Goal: Information Seeking & Learning: Learn about a topic

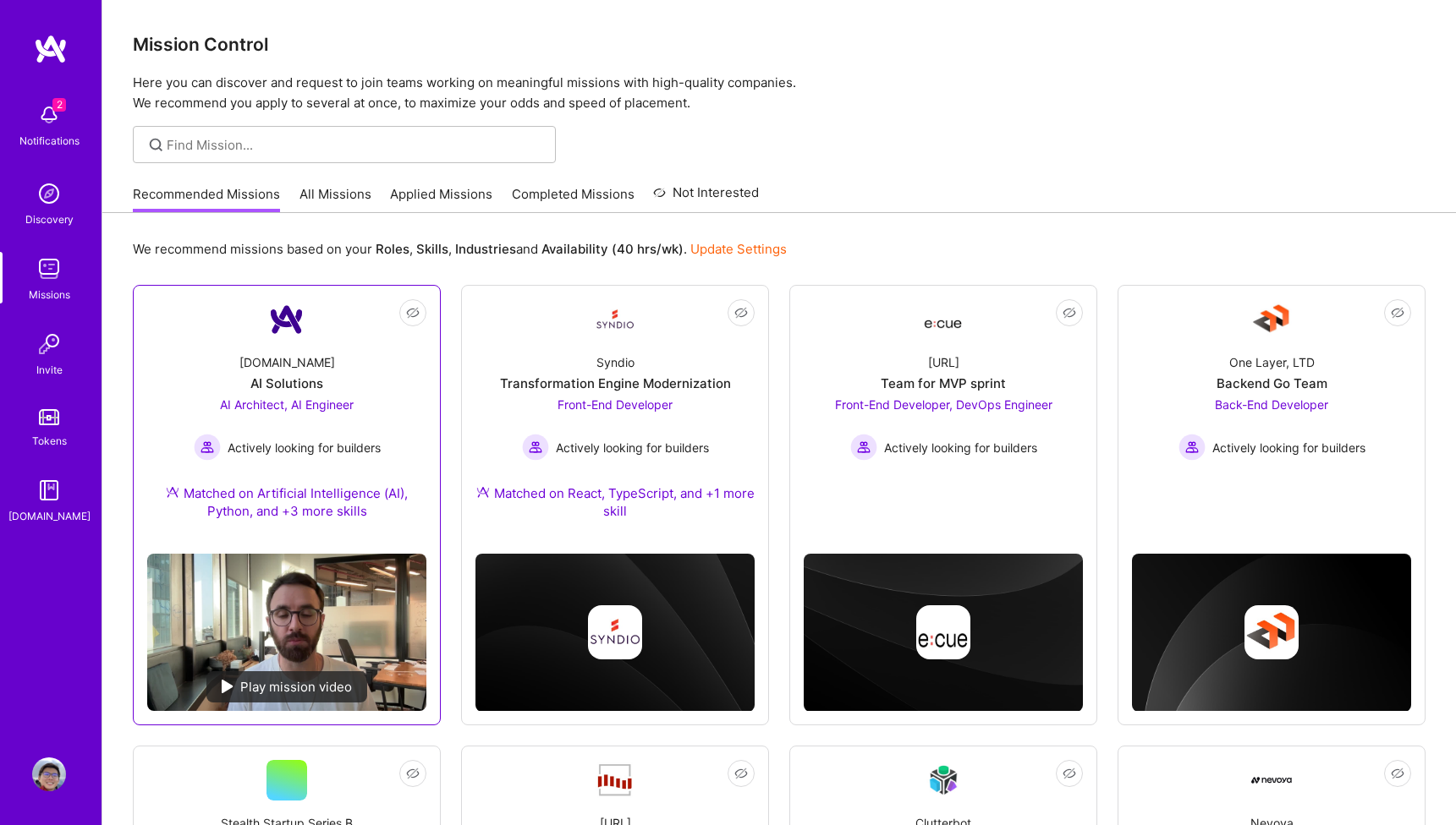
click at [342, 403] on span "AI Architect, AI Engineer" at bounding box center [286, 404] width 134 height 15
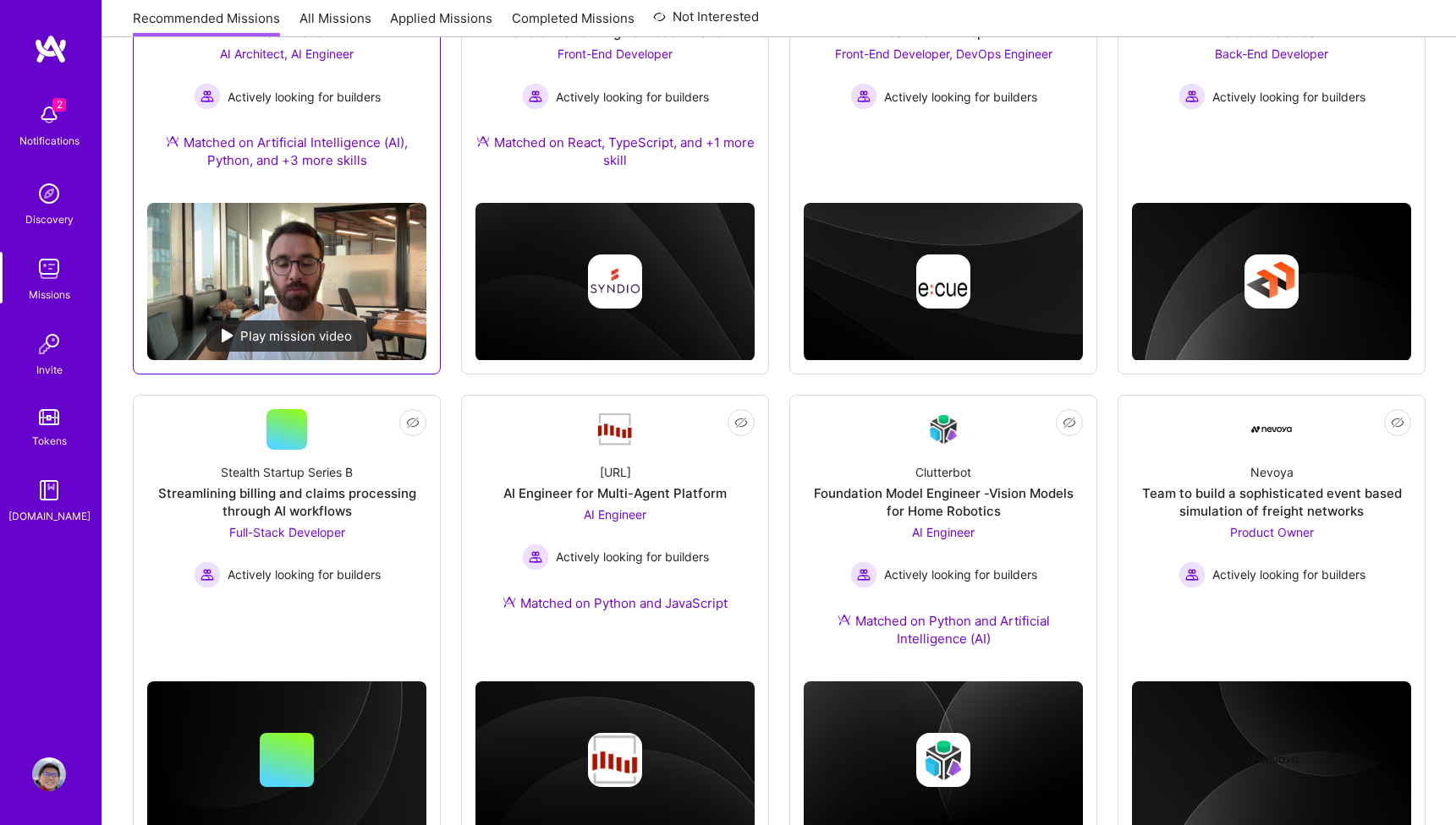
scroll to position [353, 0]
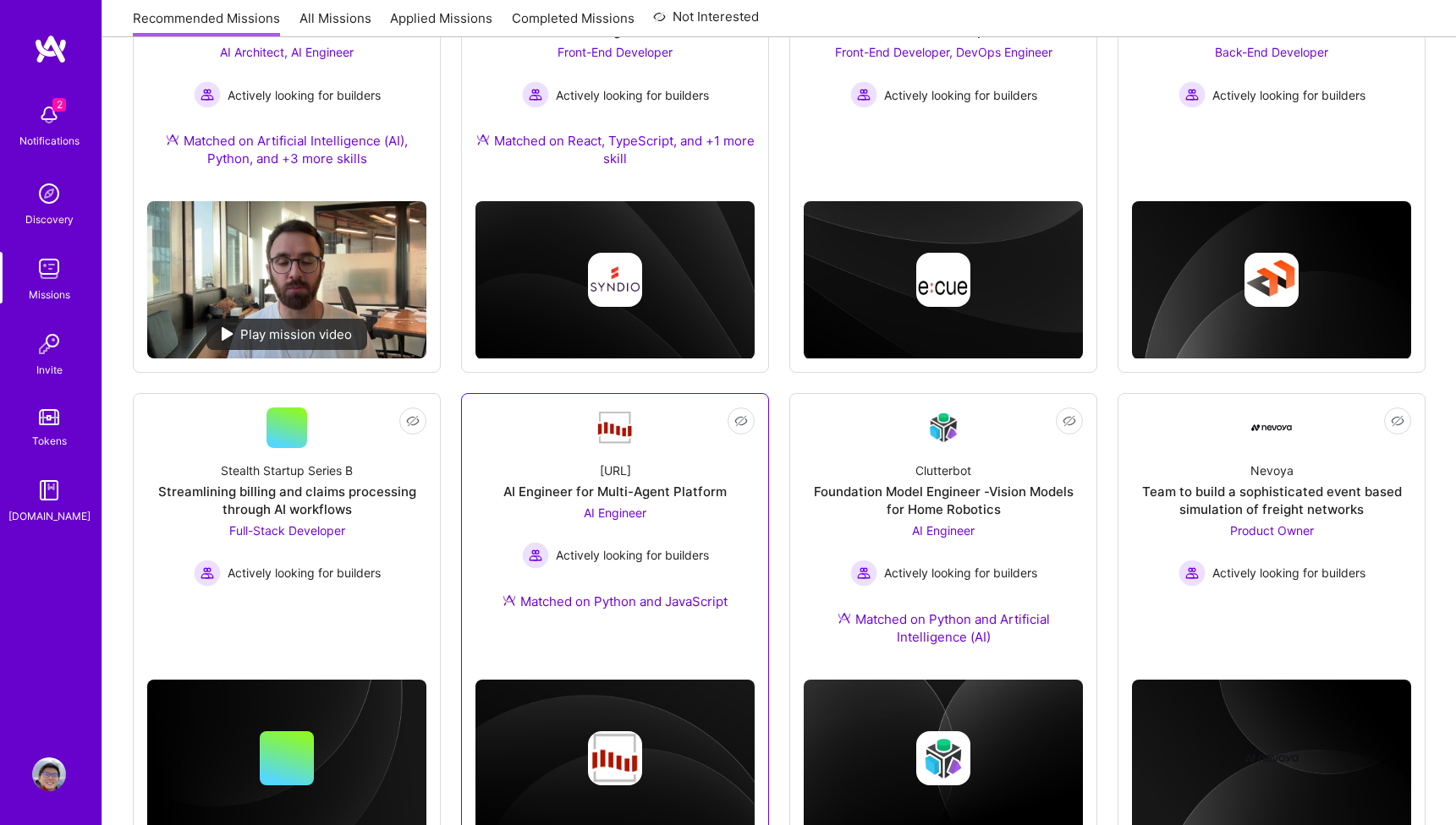
click at [614, 512] on span "AI Engineer" at bounding box center [614, 513] width 63 height 15
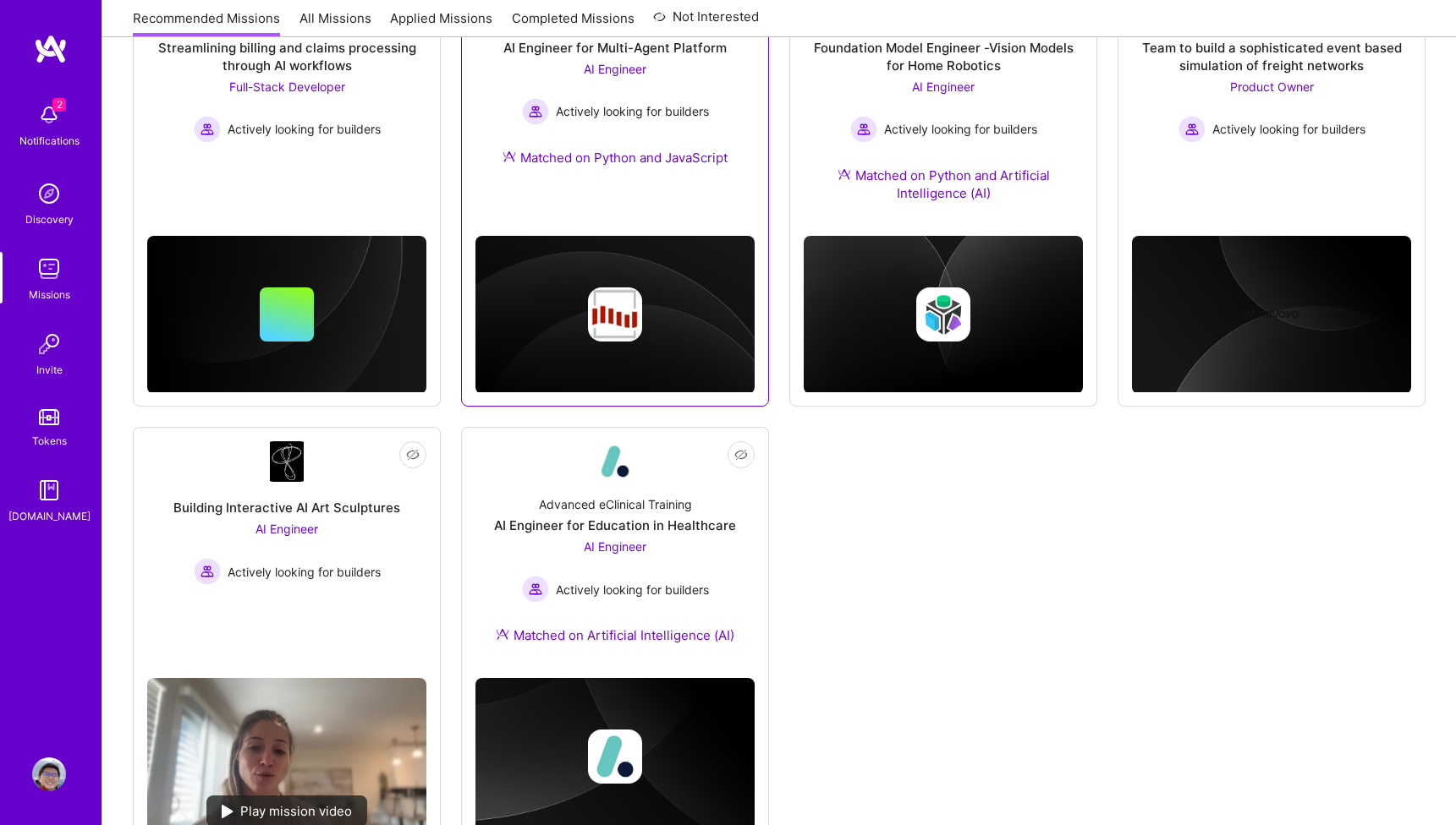
scroll to position [847, 0]
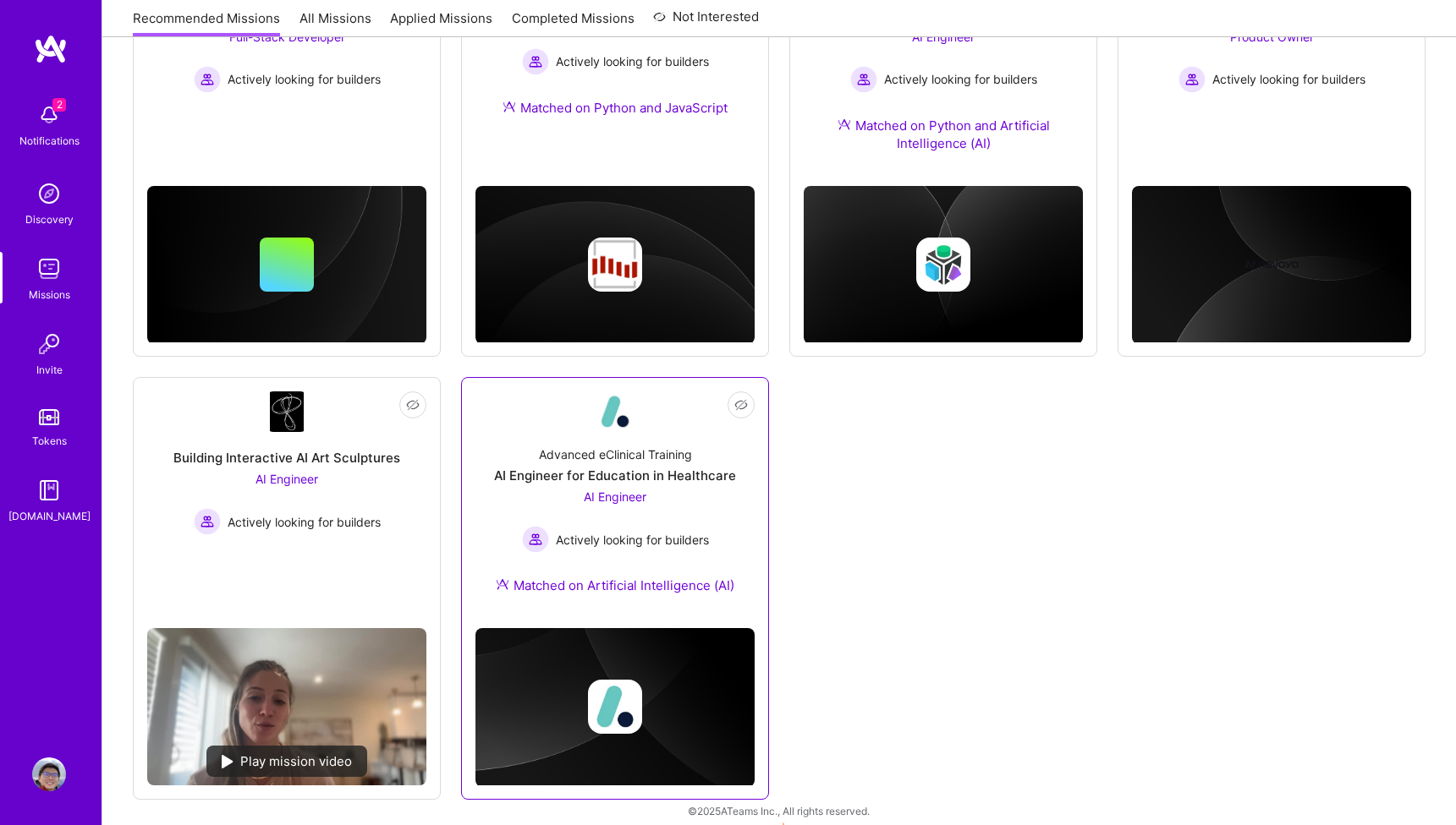
click at [620, 495] on span "AI Engineer" at bounding box center [614, 497] width 63 height 15
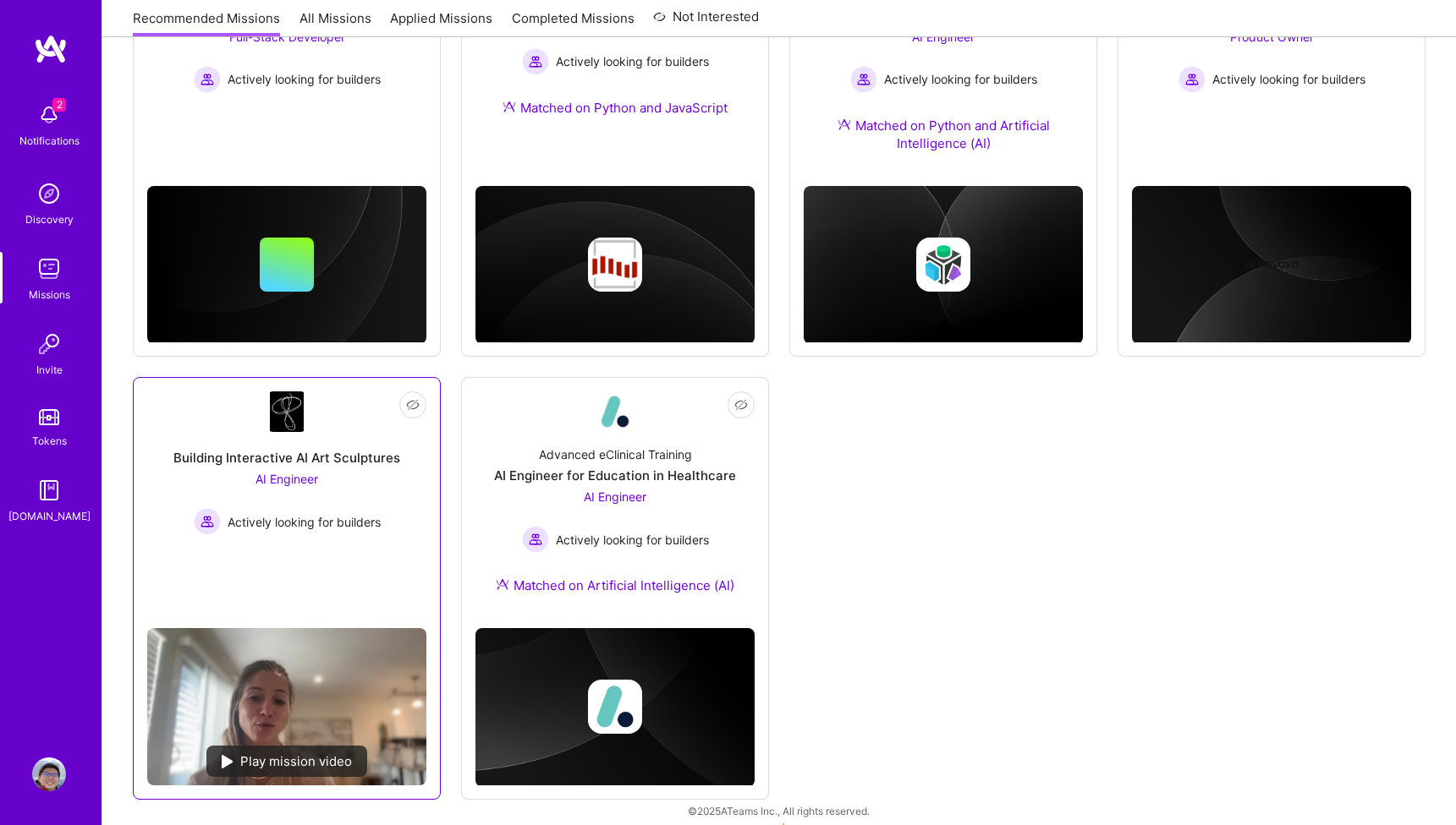
click at [319, 475] on div "AI Engineer Actively looking for builders" at bounding box center [287, 503] width 187 height 65
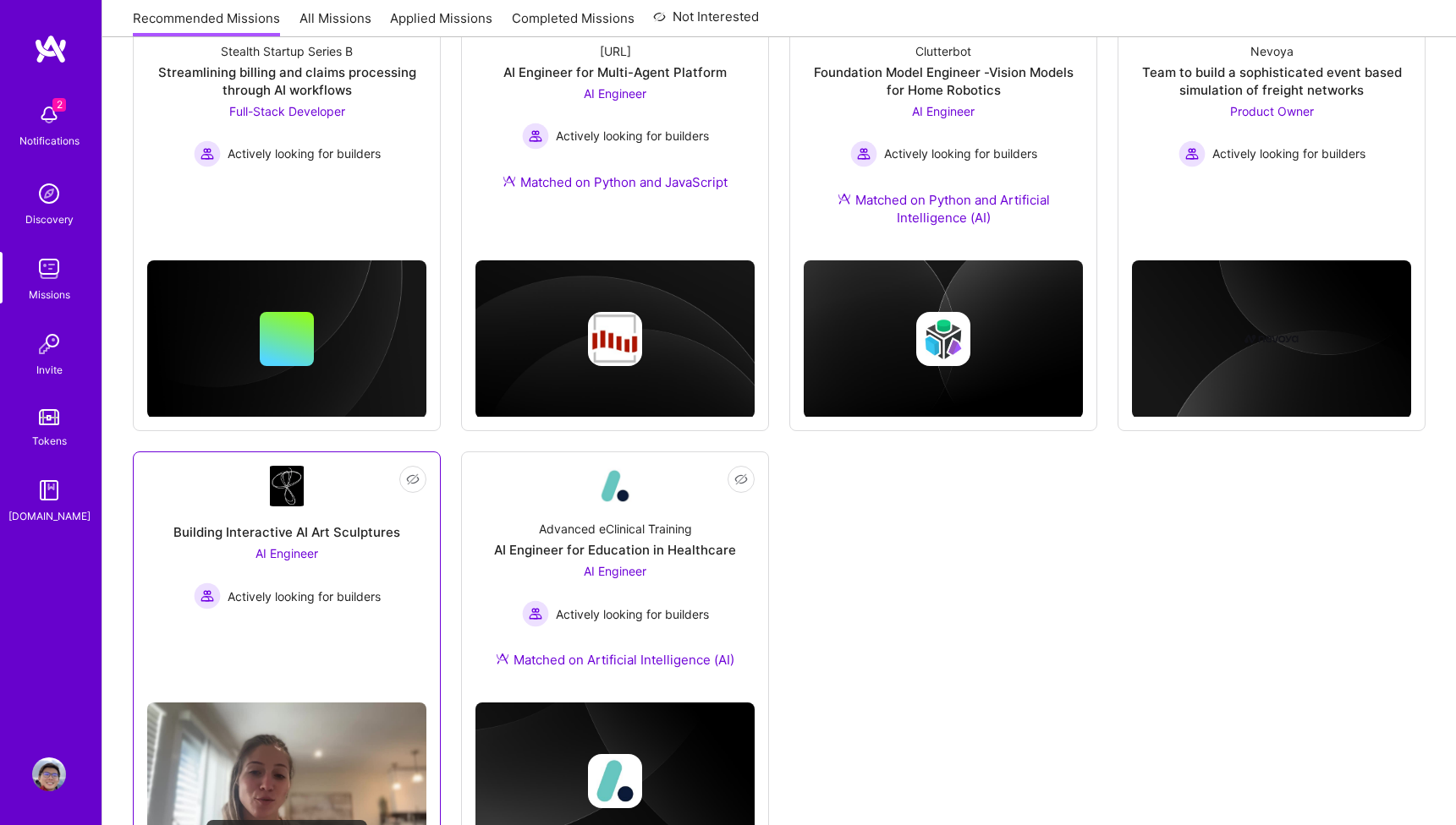
scroll to position [754, 0]
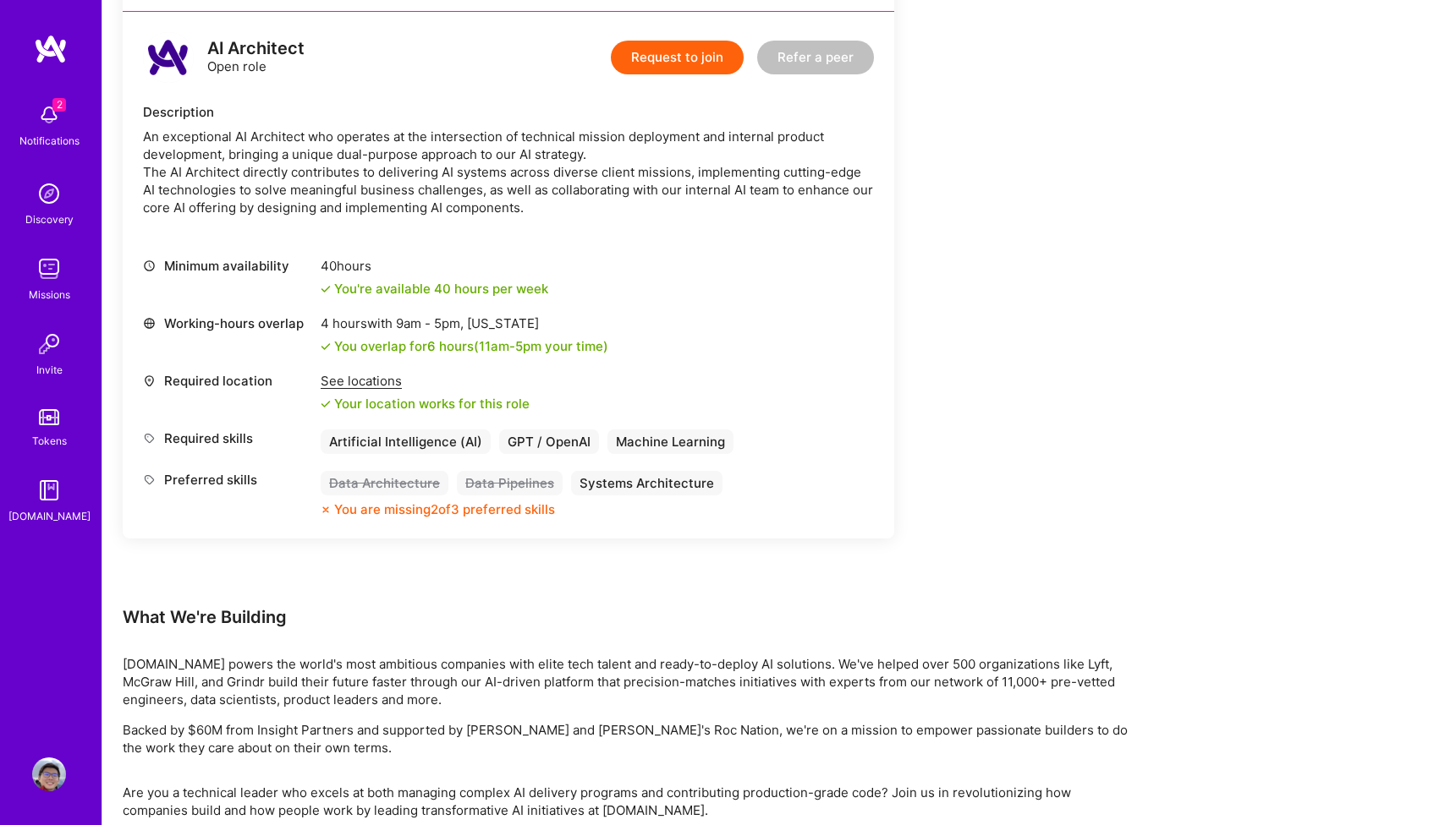
scroll to position [1063, 0]
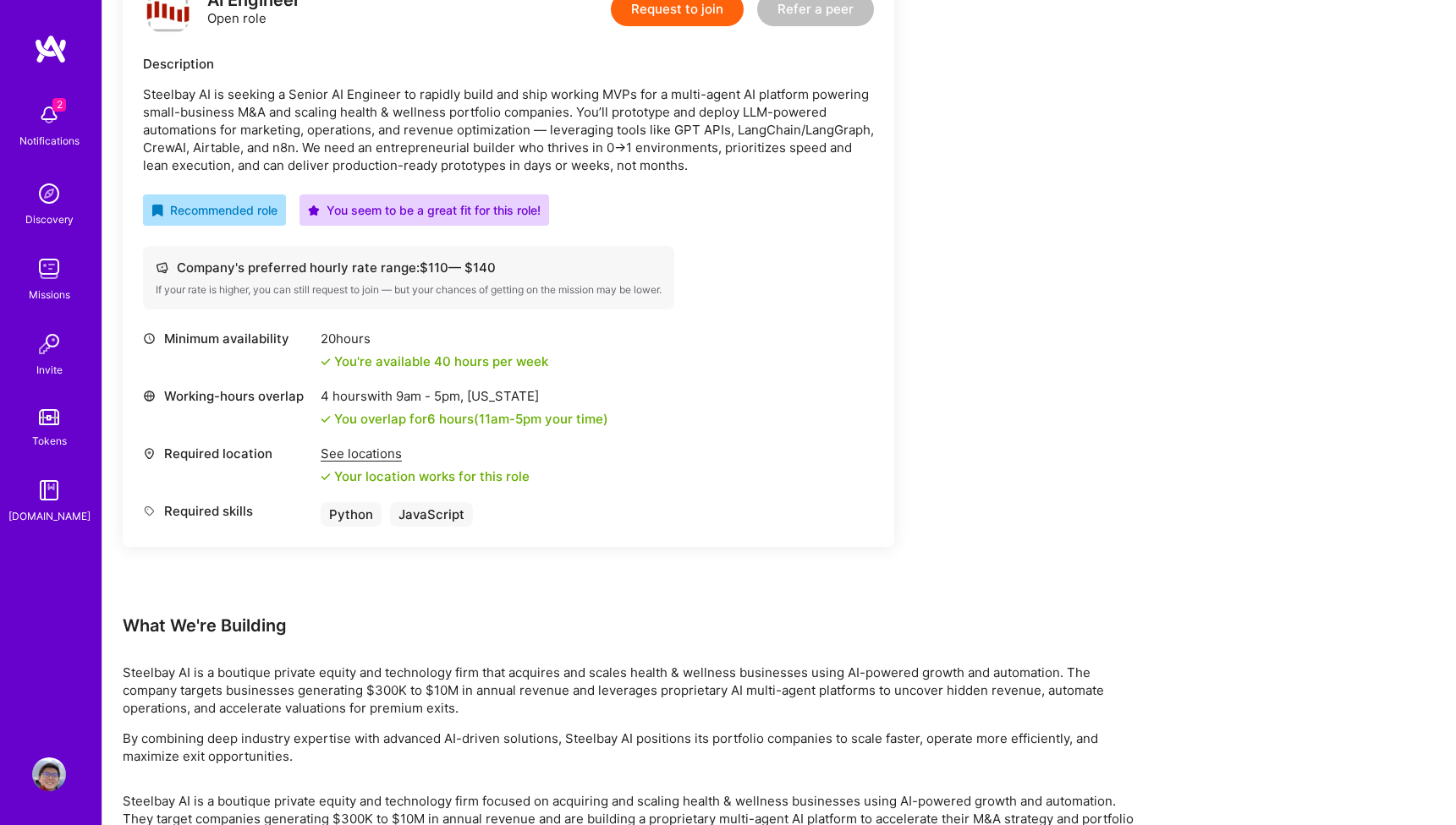
scroll to position [605, 0]
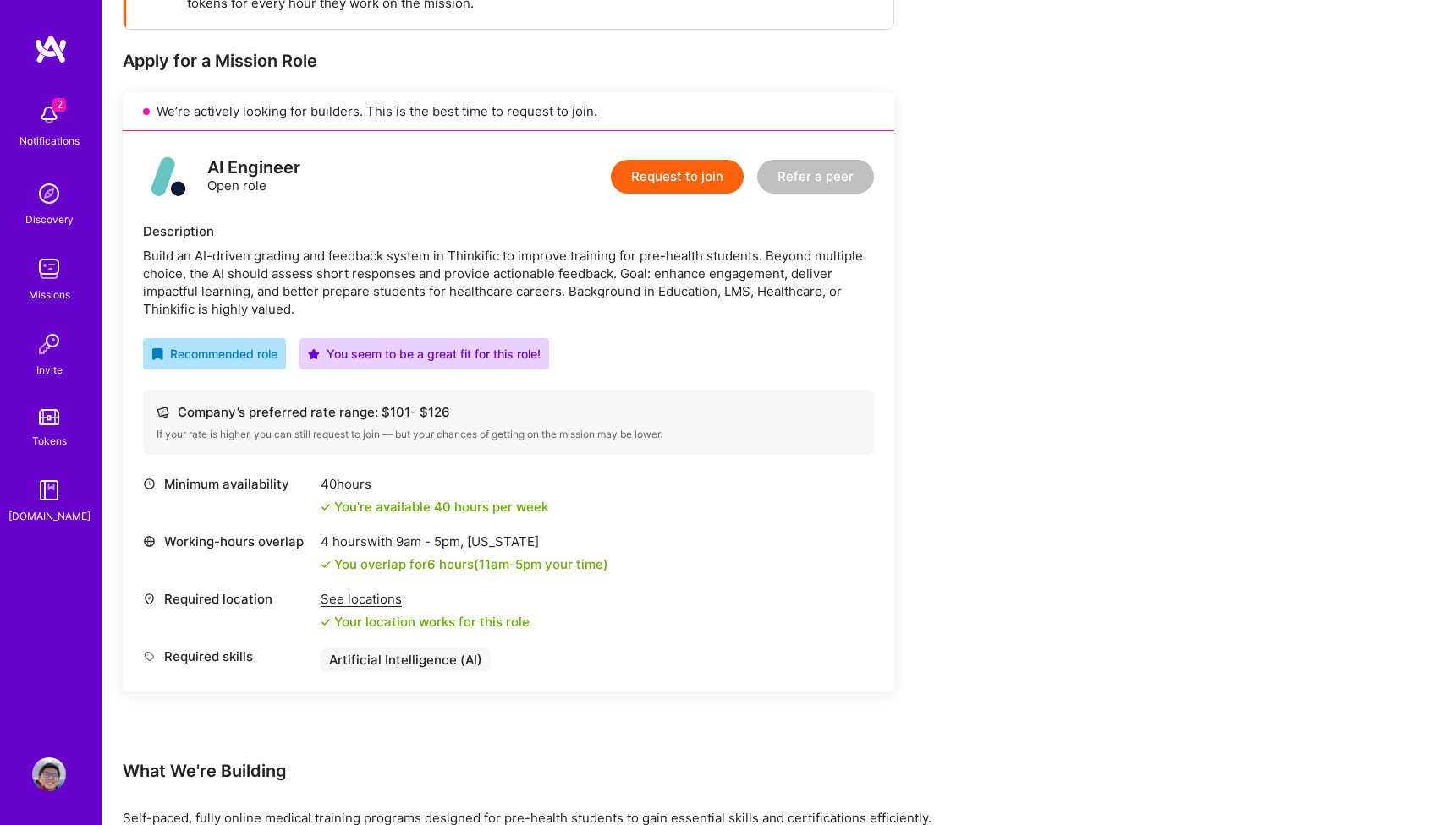
scroll to position [292, 0]
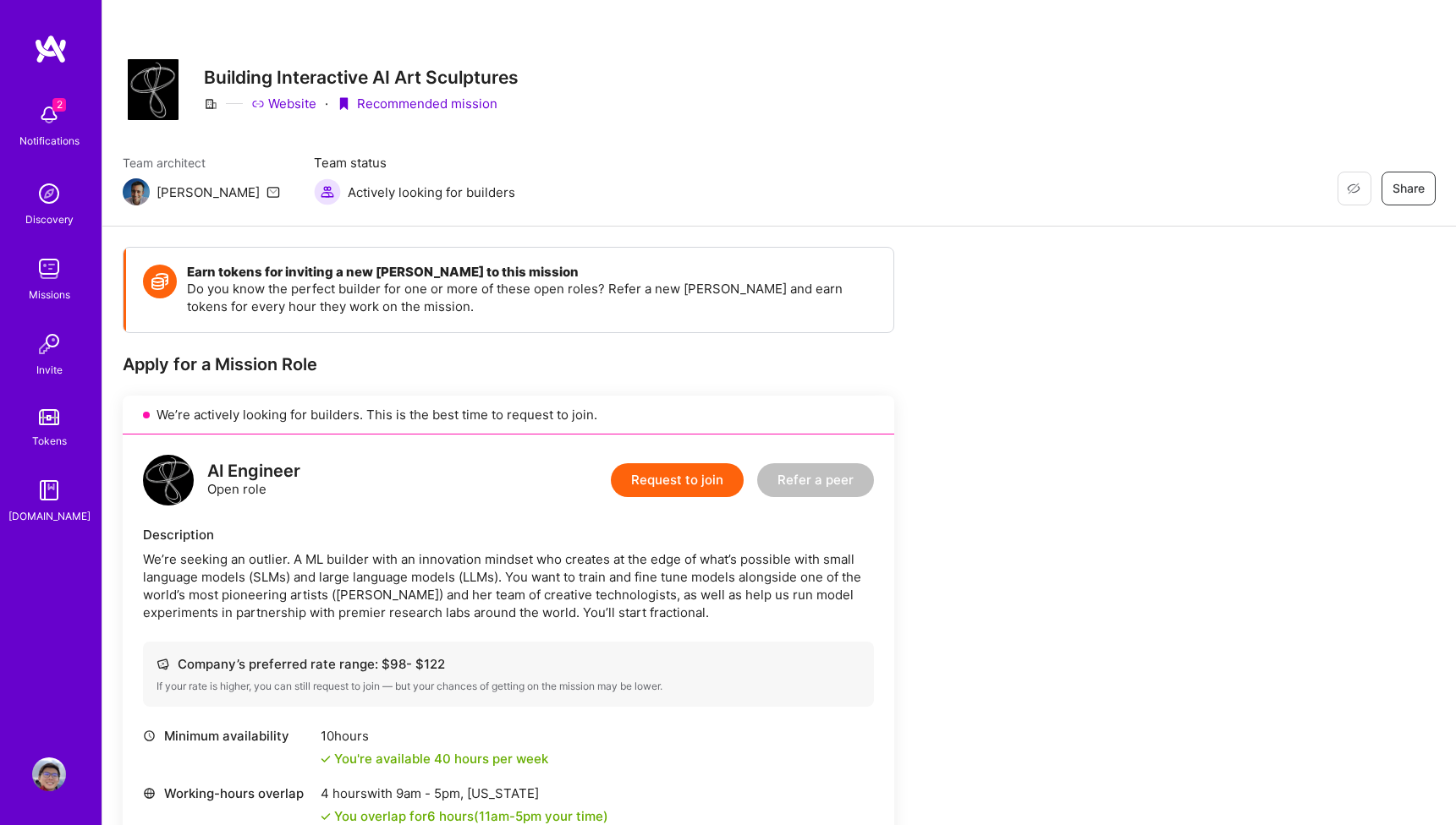
click at [207, 101] on icon at bounding box center [210, 104] width 14 height 14
click at [260, 80] on h3 "Building Interactive AI Art Sculptures" at bounding box center [361, 77] width 314 height 21
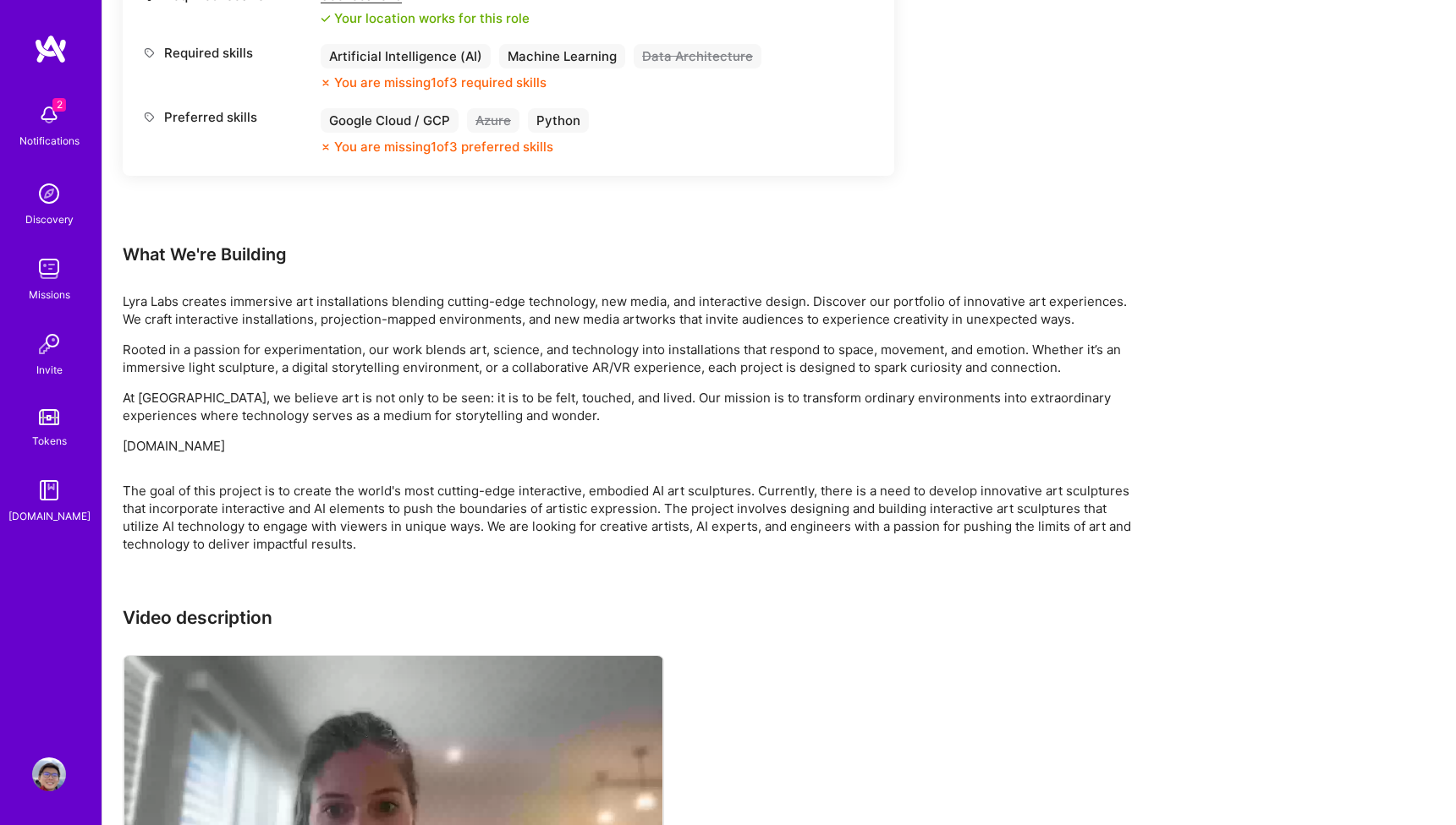
scroll to position [1034, 0]
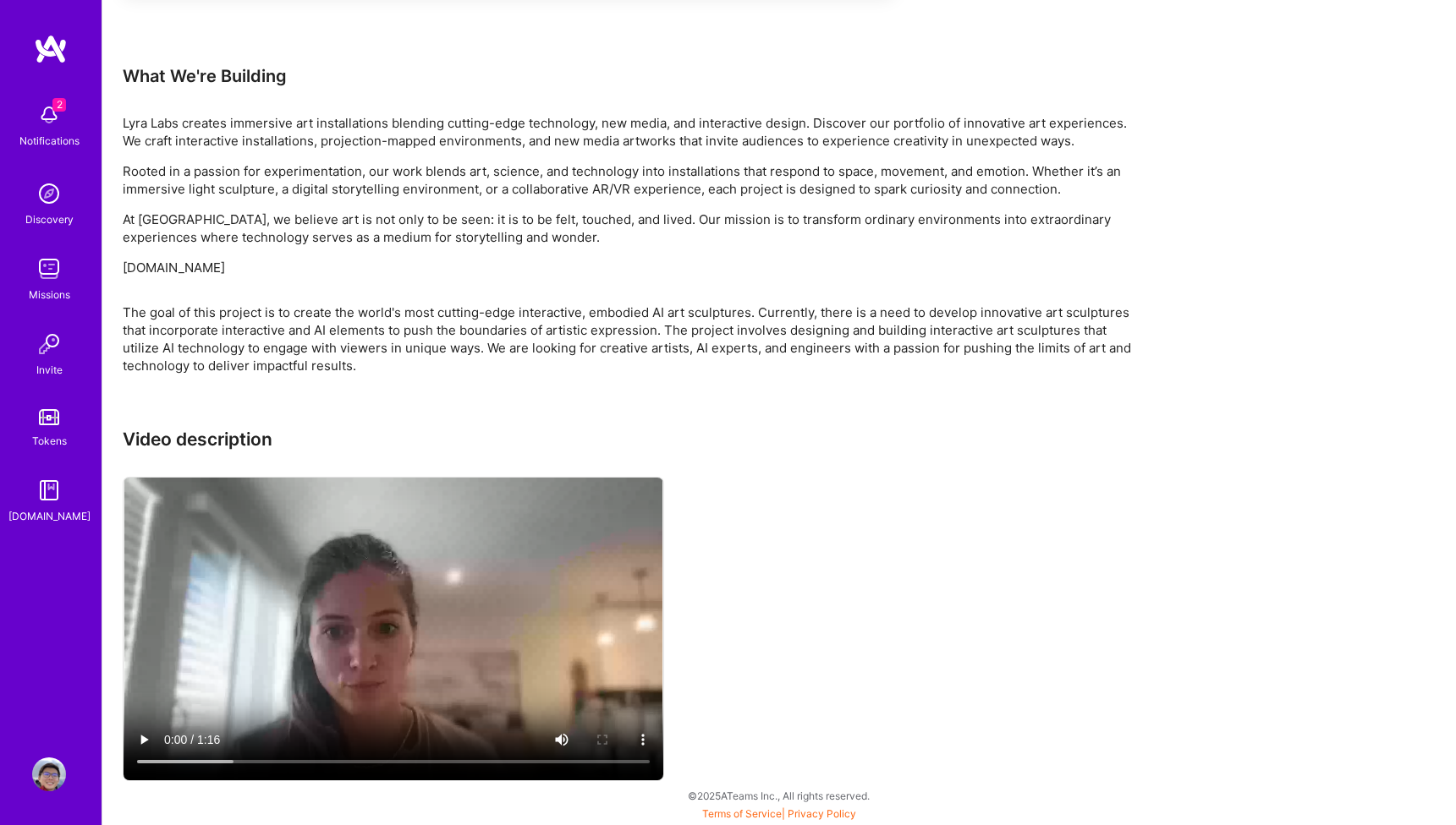
click at [326, 602] on video at bounding box center [394, 629] width 540 height 303
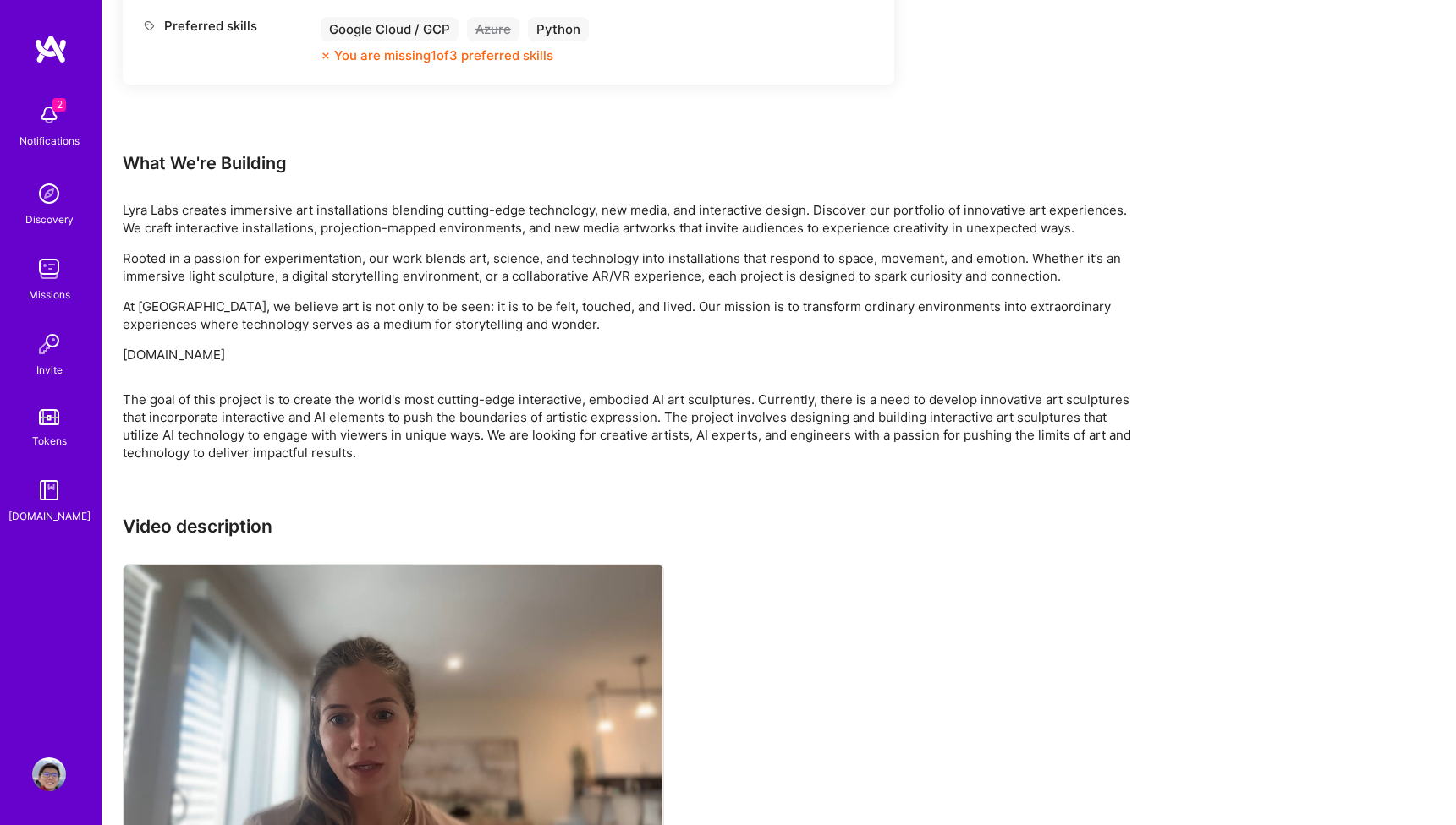
click at [547, 686] on video at bounding box center [394, 716] width 540 height 303
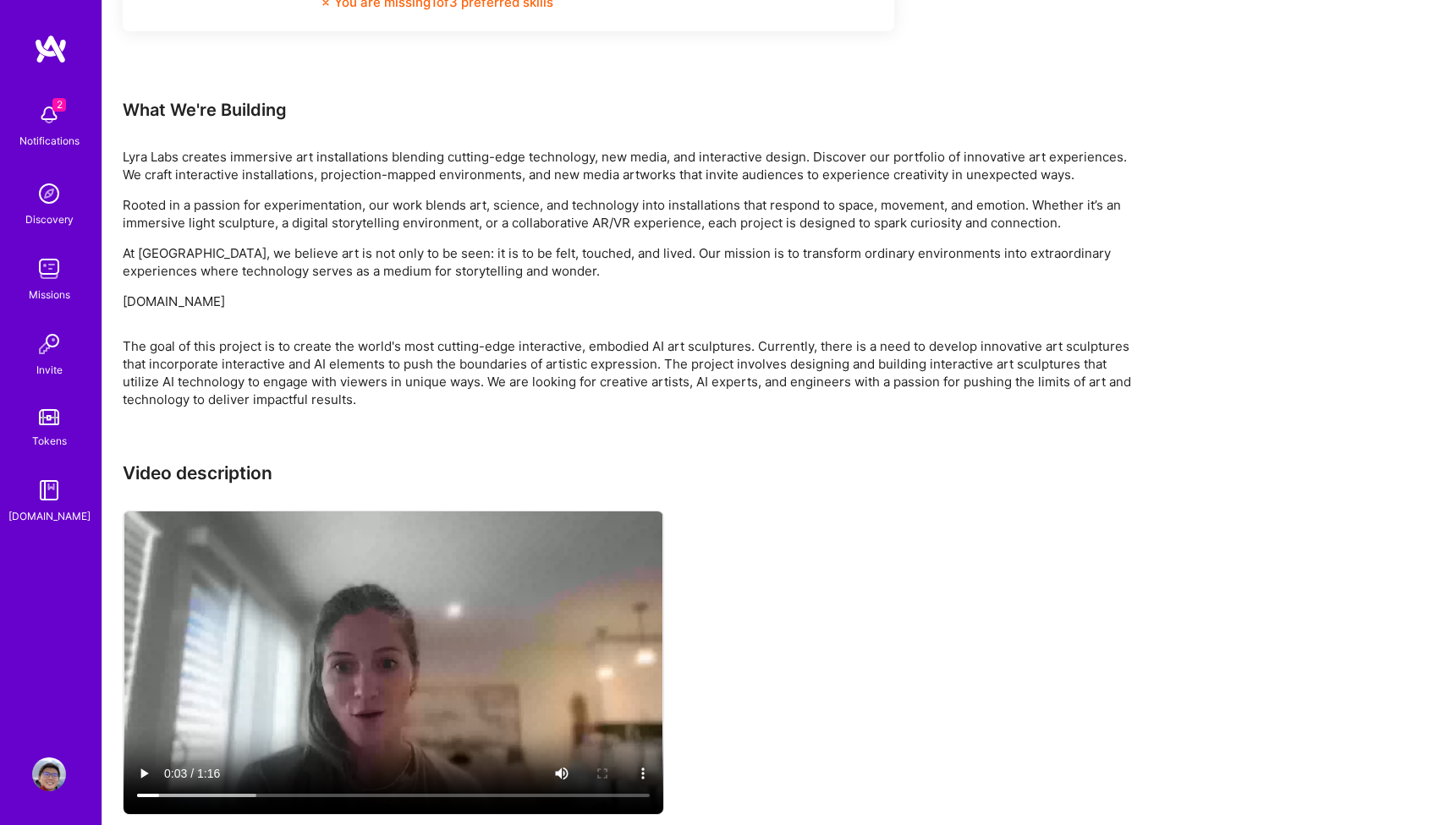
scroll to position [1034, 0]
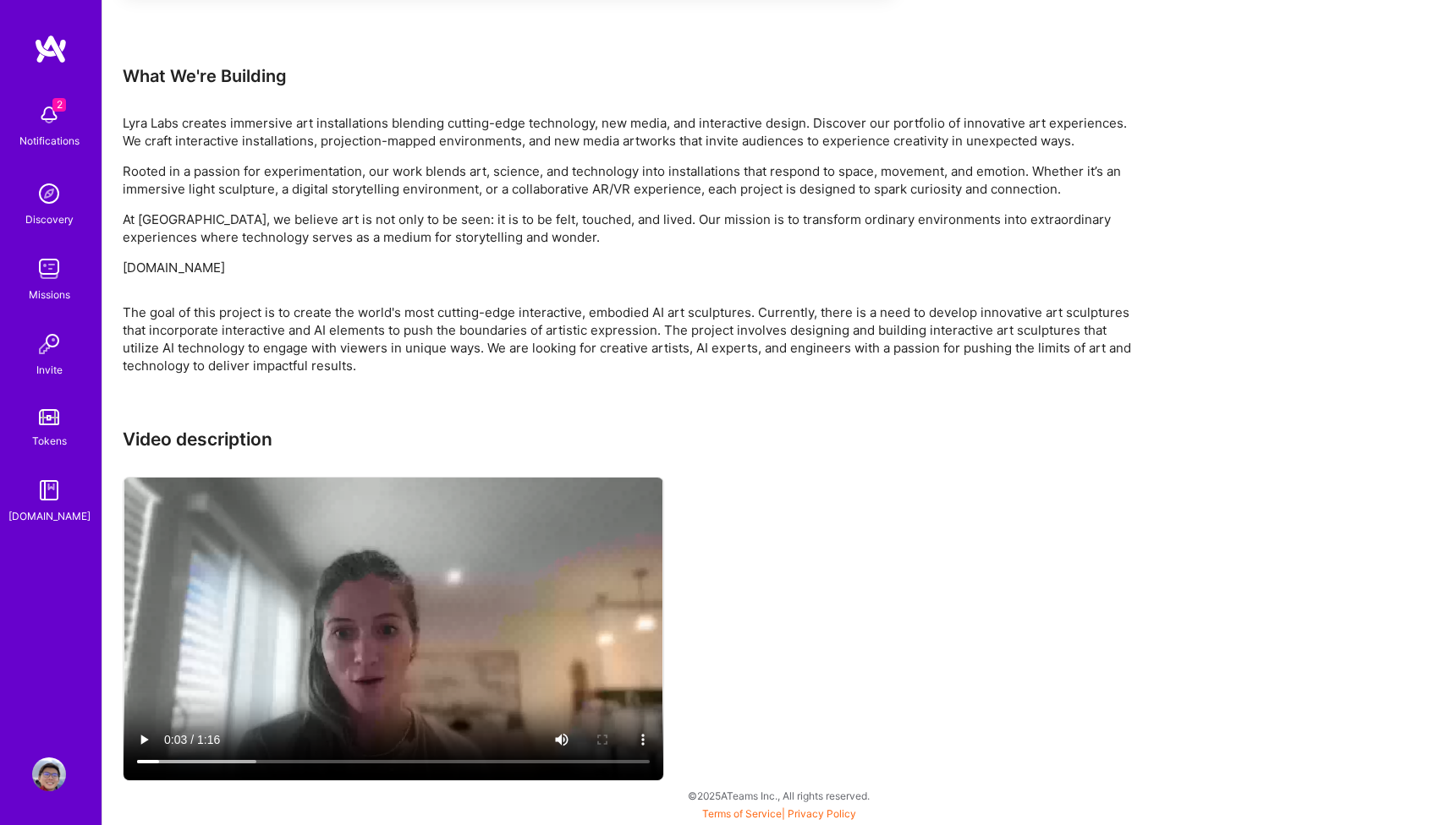
click at [432, 623] on video at bounding box center [394, 629] width 540 height 303
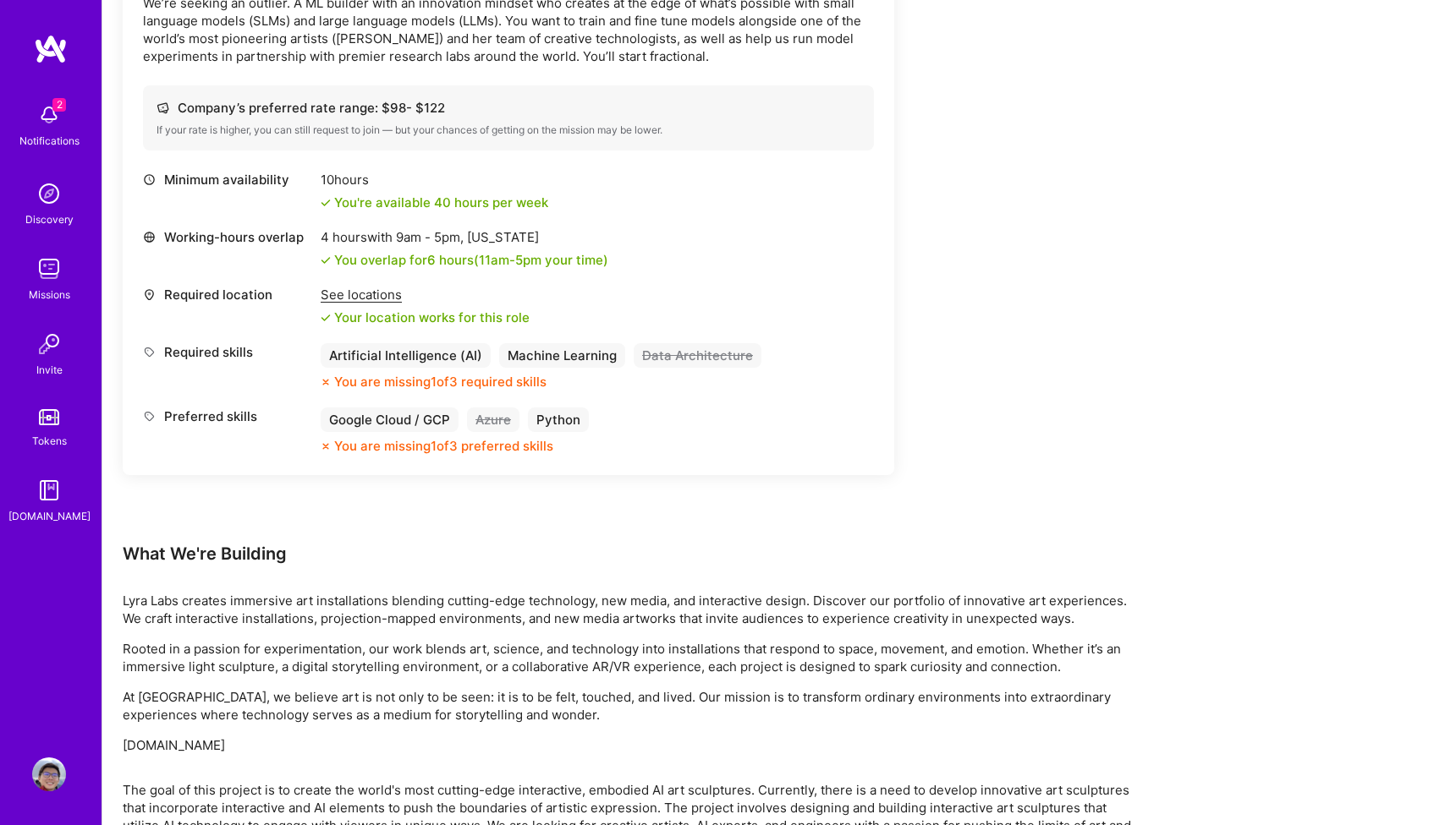
scroll to position [0, 0]
